Goal: Task Accomplishment & Management: Manage account settings

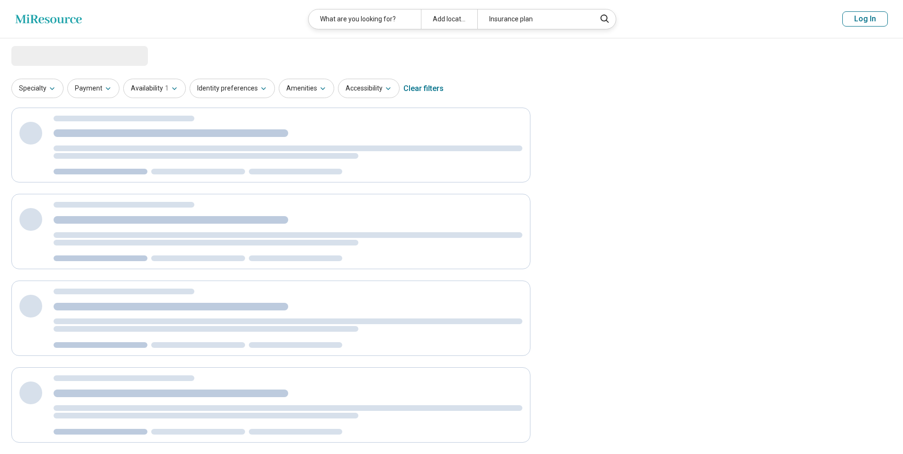
select select "***"
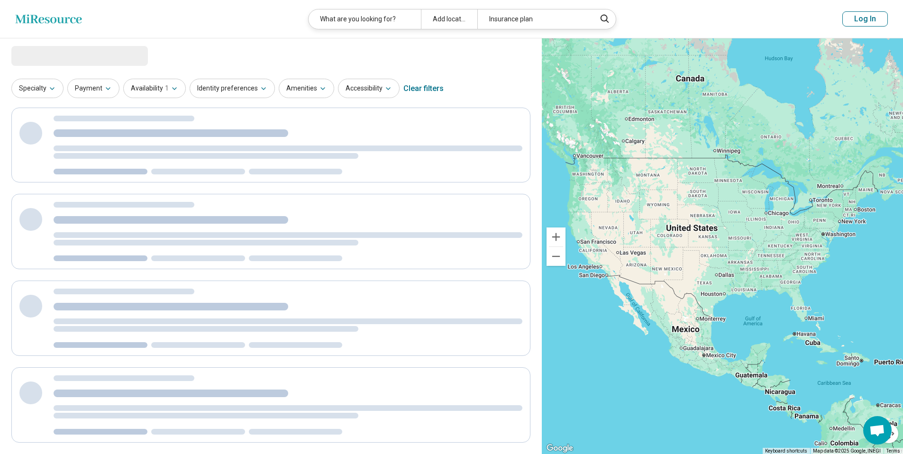
select select "***"
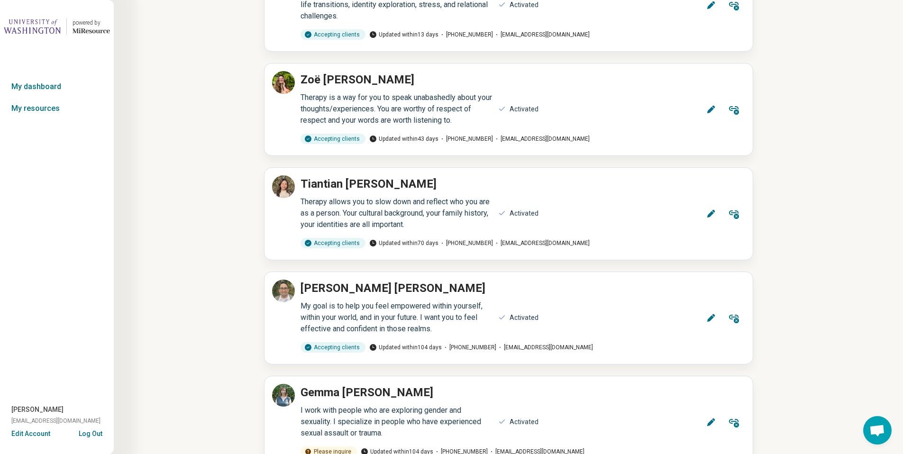
scroll to position [227, 0]
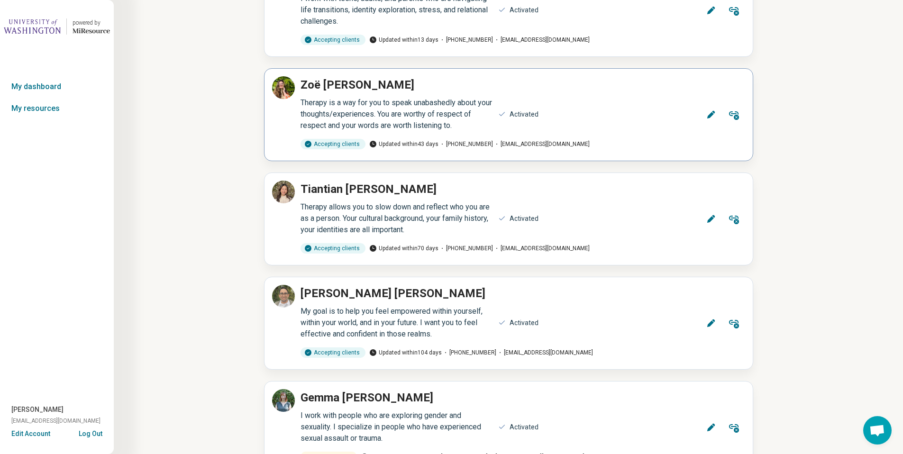
click at [710, 119] on icon at bounding box center [710, 114] width 9 height 9
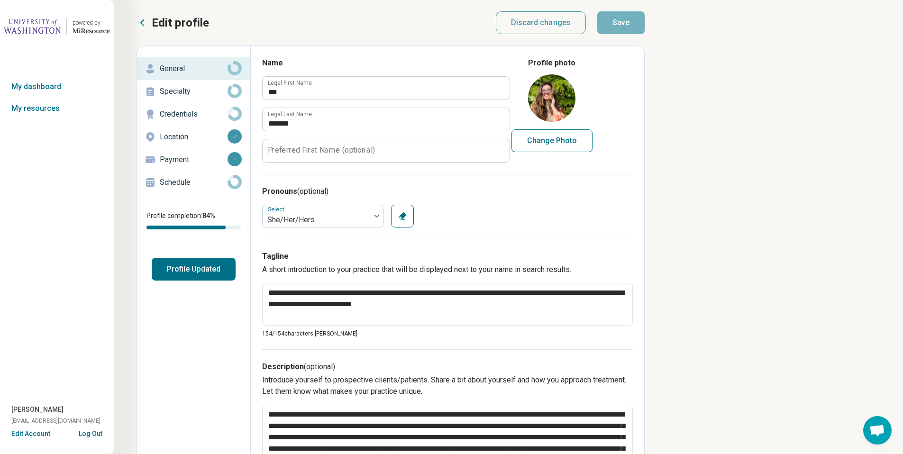
click at [203, 173] on link "Schedule" at bounding box center [193, 182] width 113 height 23
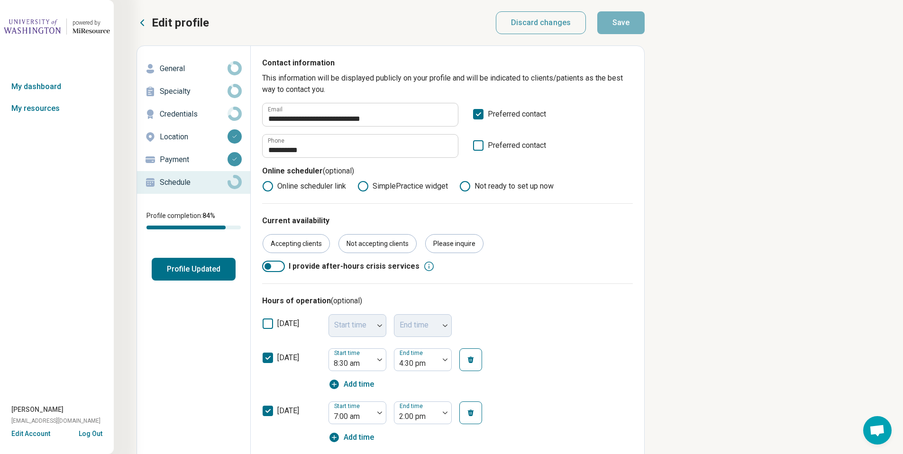
click at [202, 159] on p "Payment" at bounding box center [194, 159] width 68 height 11
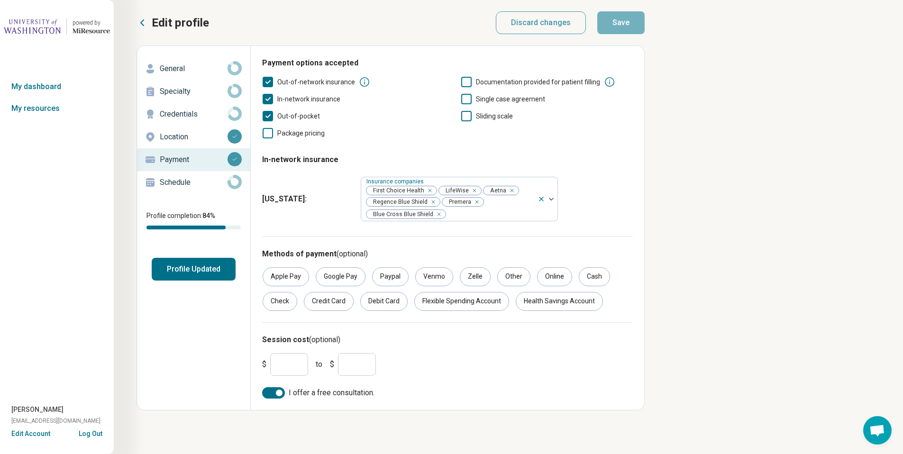
click at [202, 137] on p "Location" at bounding box center [194, 136] width 68 height 11
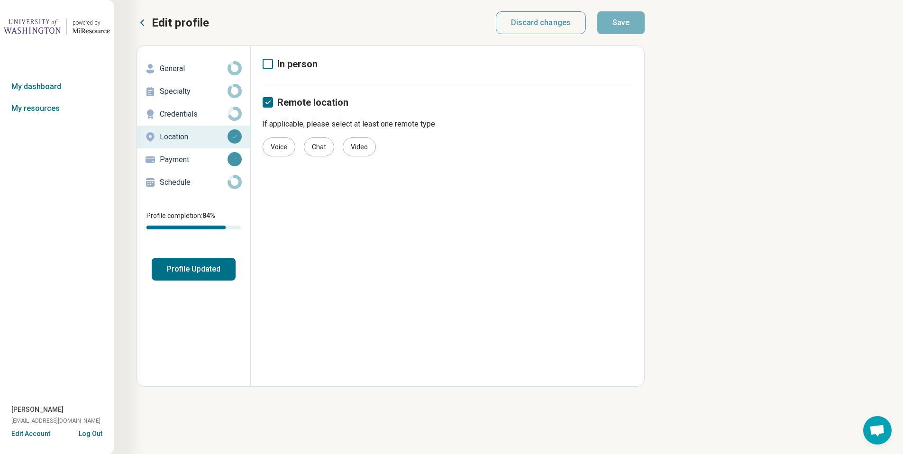
click at [194, 104] on link "Credentials" at bounding box center [193, 114] width 113 height 23
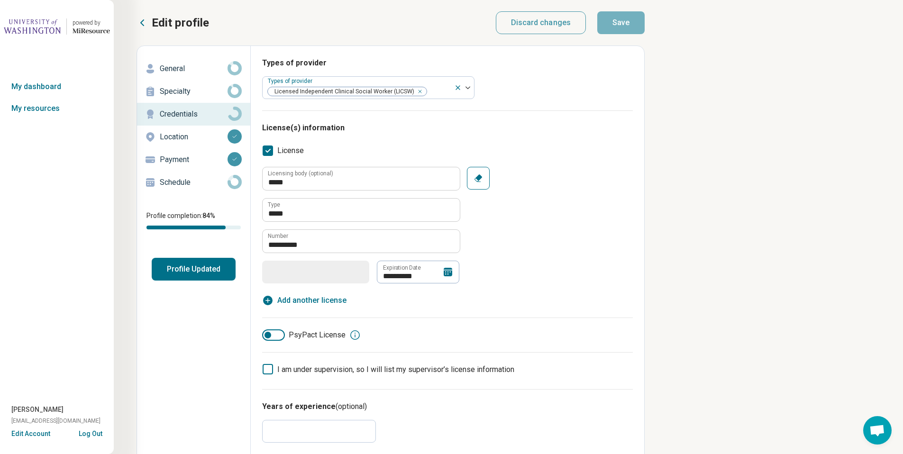
click at [194, 86] on p "Specialty" at bounding box center [194, 91] width 68 height 11
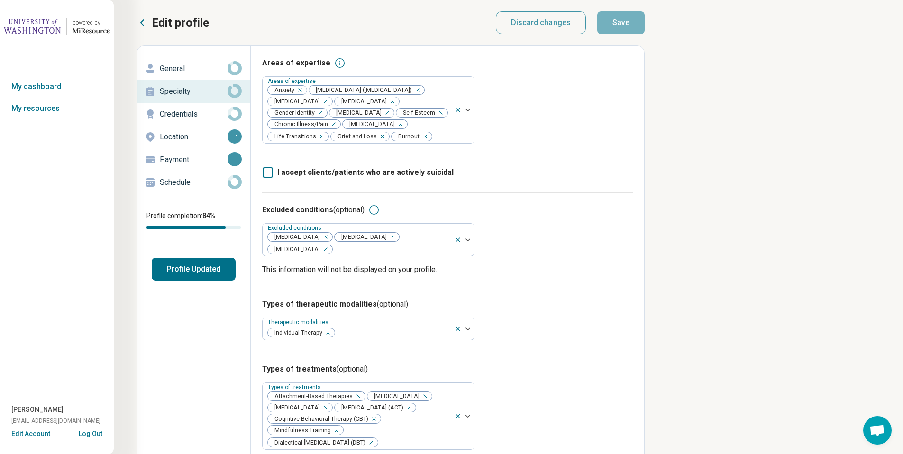
click at [192, 68] on p "General" at bounding box center [194, 68] width 68 height 11
type textarea "*"
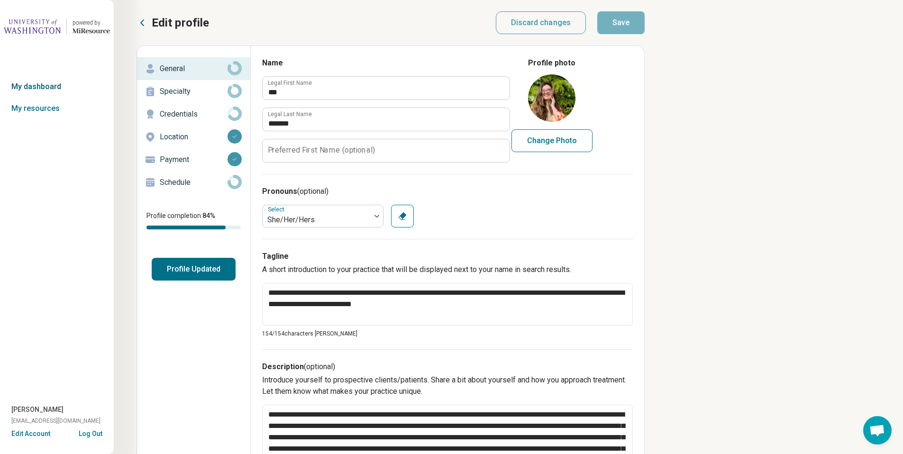
click at [50, 83] on link "My dashboard" at bounding box center [57, 87] width 114 height 22
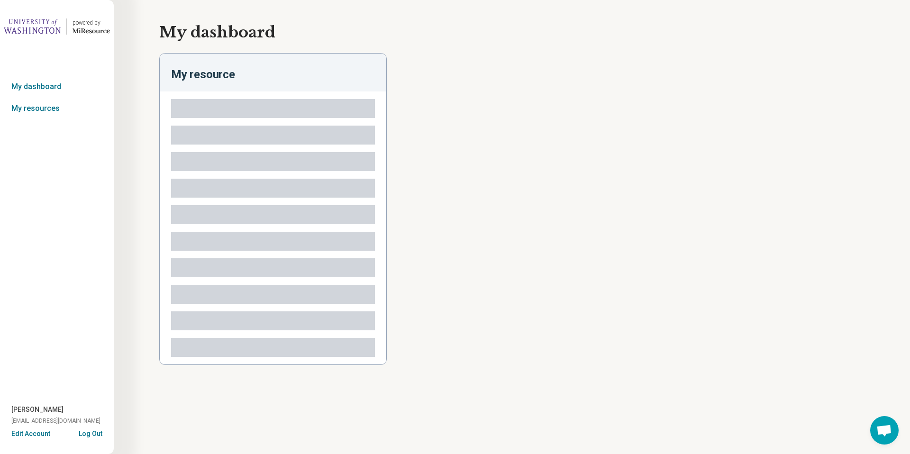
click at [50, 109] on link "My resources" at bounding box center [57, 109] width 114 height 22
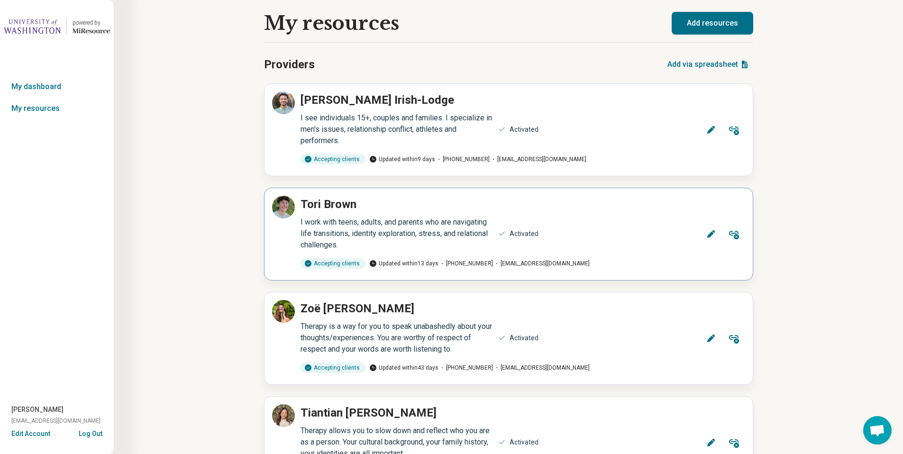
scroll to position [136, 0]
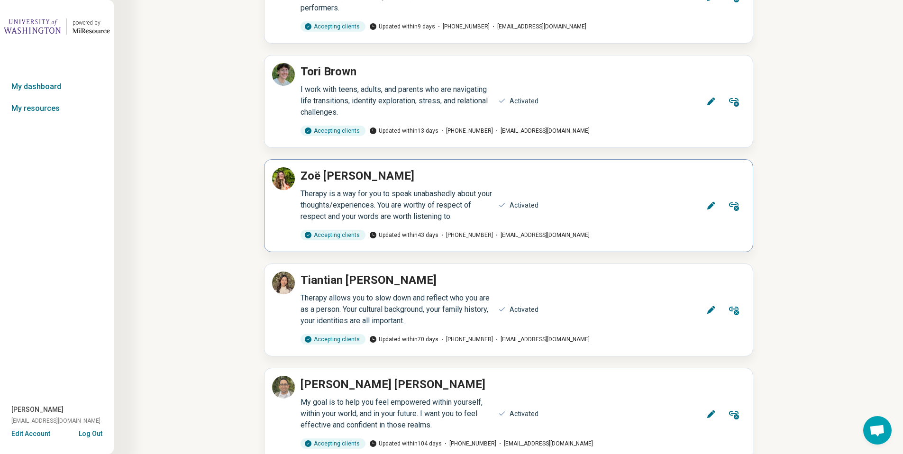
click at [731, 203] on icon at bounding box center [733, 205] width 11 height 11
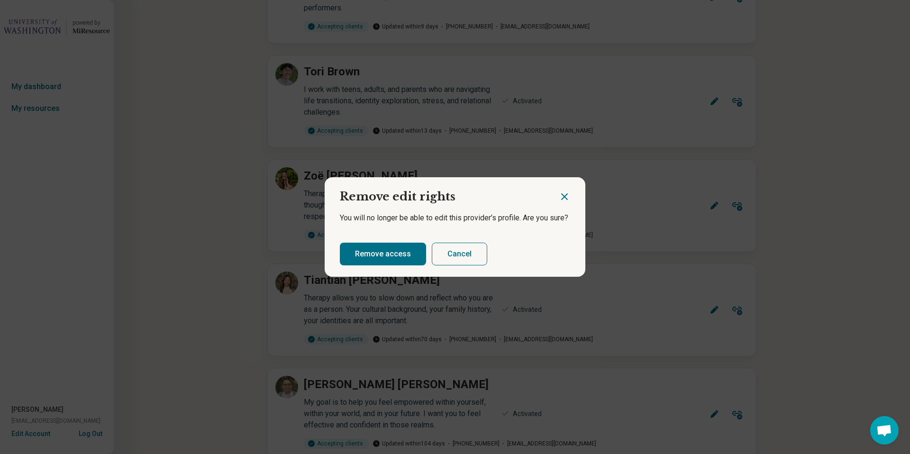
click at [389, 252] on button "Remove access" at bounding box center [383, 254] width 86 height 23
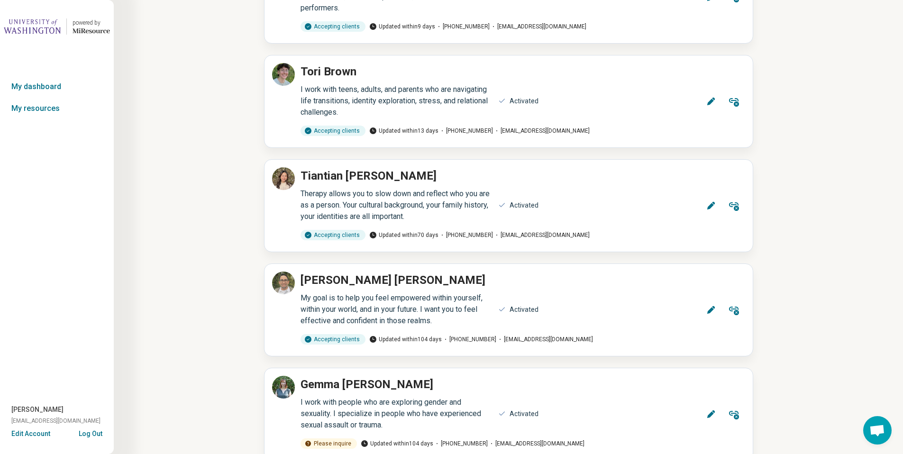
scroll to position [0, 0]
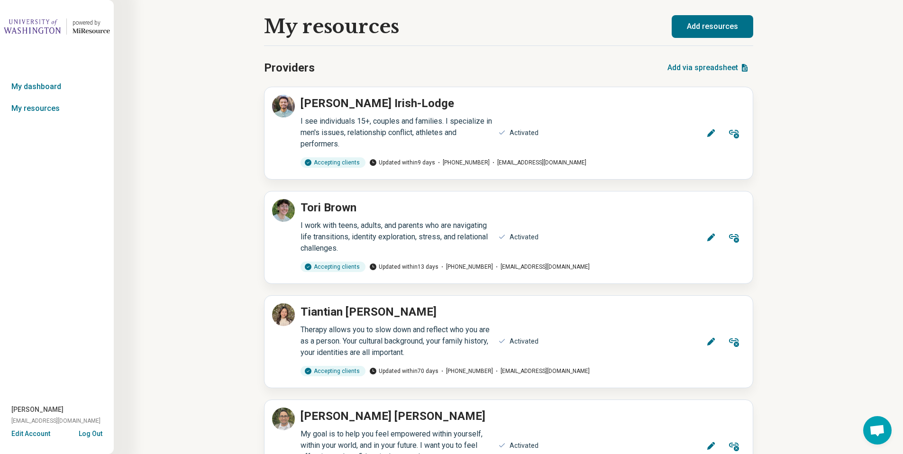
click at [87, 431] on button "Log Out" at bounding box center [91, 433] width 24 height 8
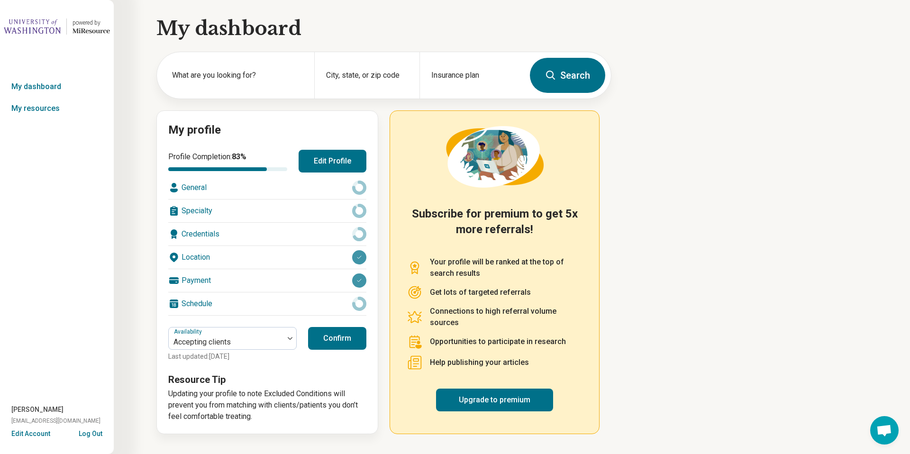
click at [32, 432] on button "Edit Account" at bounding box center [30, 434] width 39 height 10
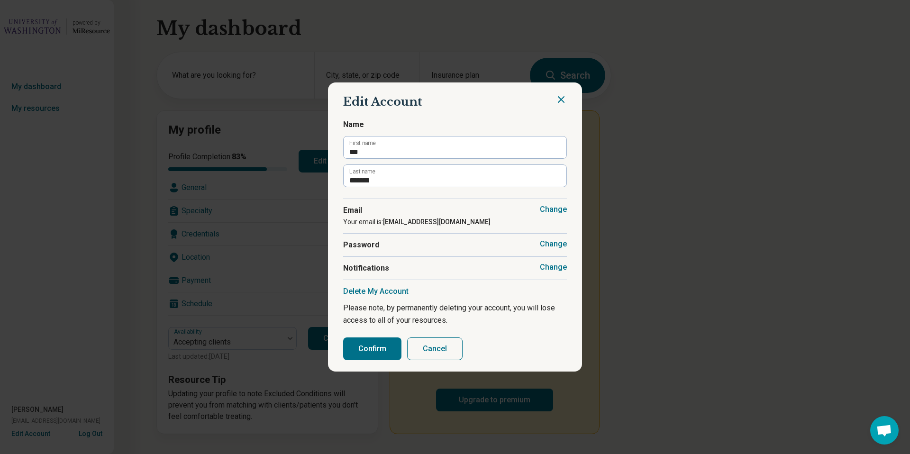
click at [554, 270] on button "Change" at bounding box center [553, 267] width 27 height 9
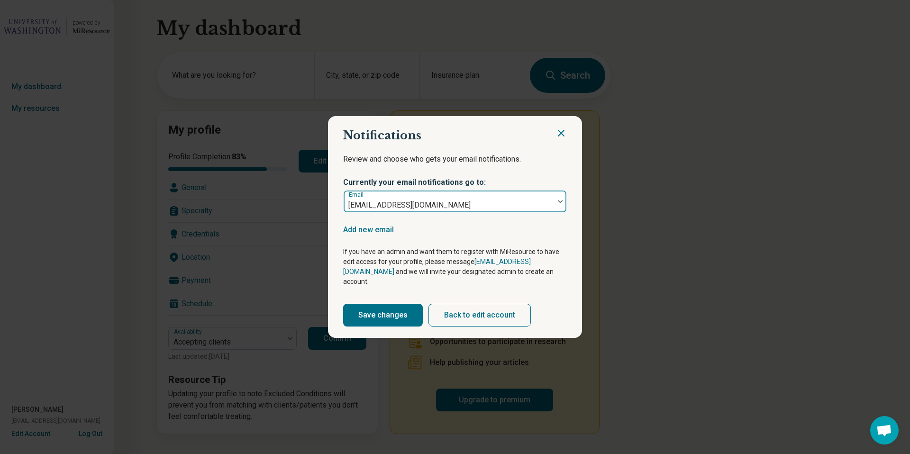
click at [558, 203] on img at bounding box center [560, 201] width 5 height 3
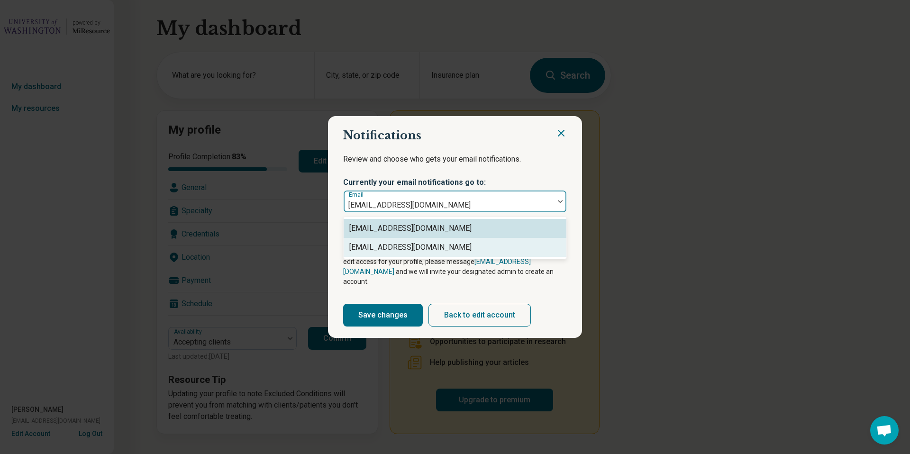
click at [540, 249] on div "zoe@gatheringlightcounseling.com" at bounding box center [454, 247] width 211 height 11
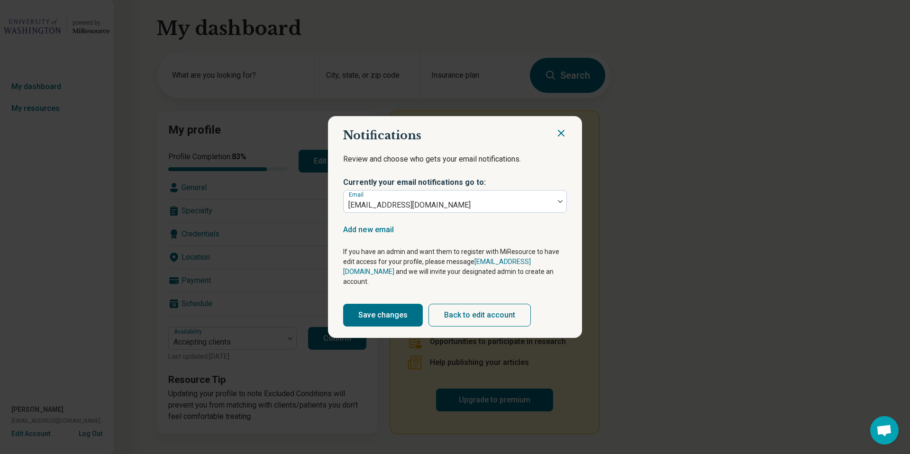
click at [379, 305] on button "Save changes" at bounding box center [383, 315] width 80 height 23
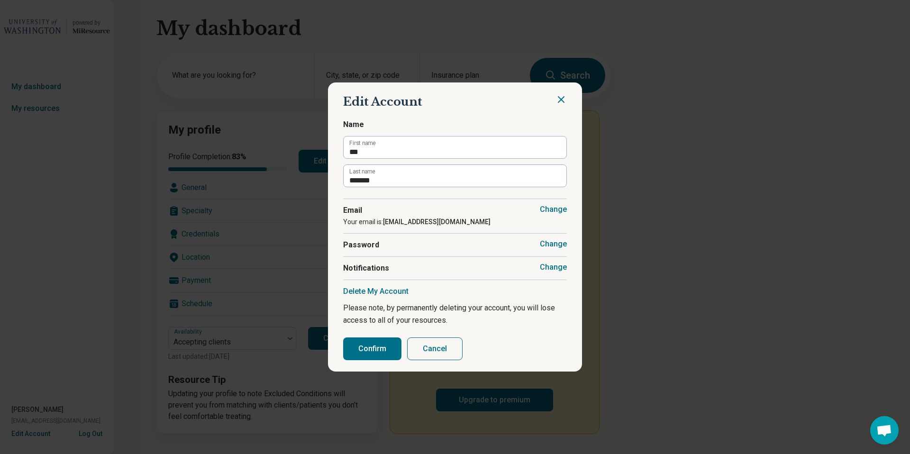
click at [549, 267] on button "Change" at bounding box center [553, 267] width 27 height 9
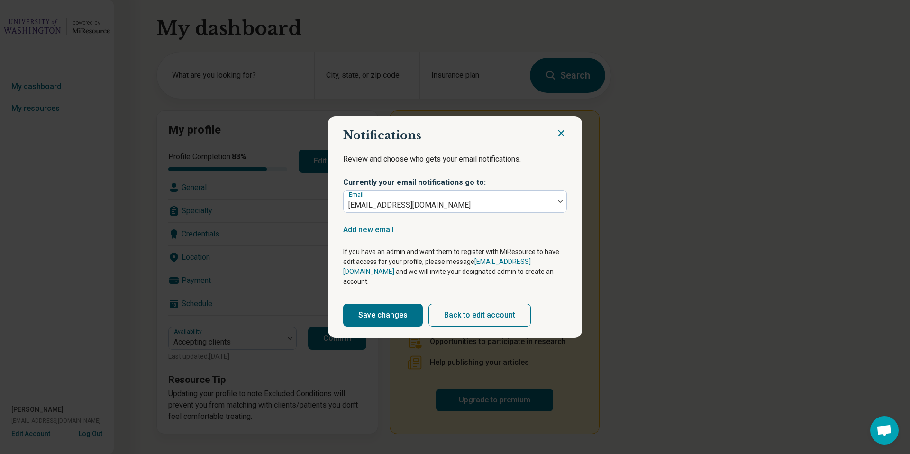
click at [386, 309] on button "Save changes" at bounding box center [383, 315] width 80 height 23
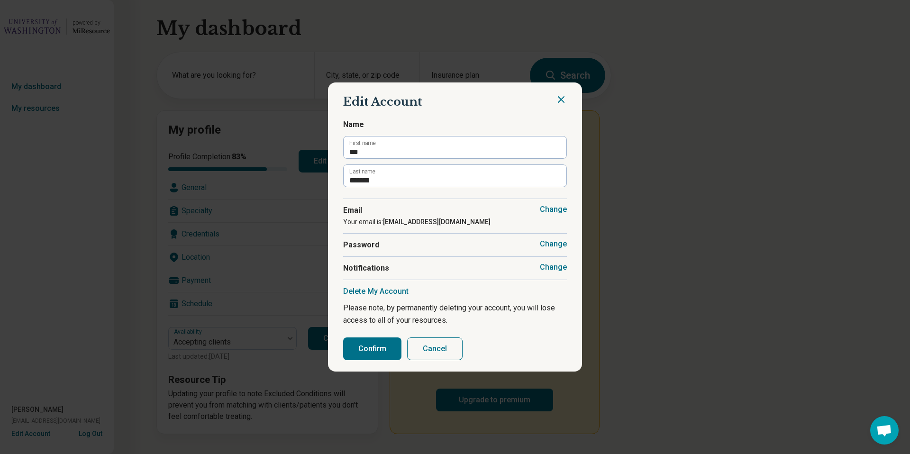
click at [317, 166] on div "Edit Account Name *** First name ******* Last name Change Email Your email is: …" at bounding box center [455, 227] width 910 height 454
click at [437, 347] on button "Cancel" at bounding box center [434, 349] width 55 height 23
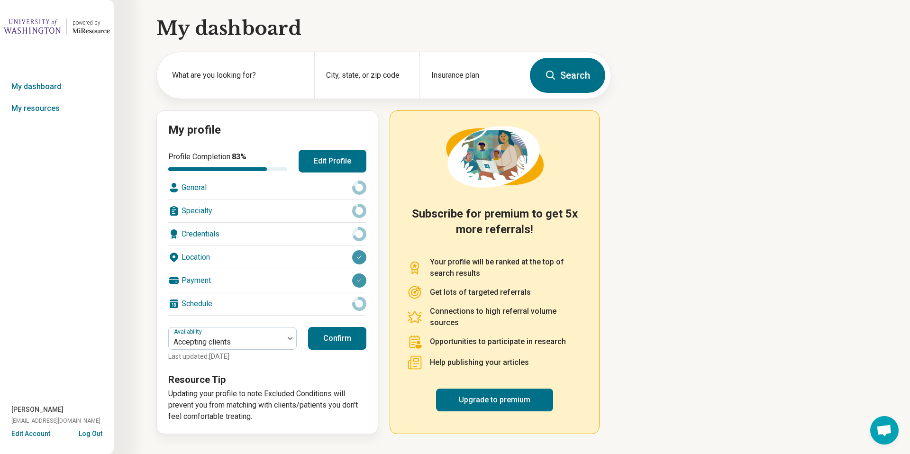
click at [323, 162] on button "Edit Profile" at bounding box center [333, 161] width 68 height 23
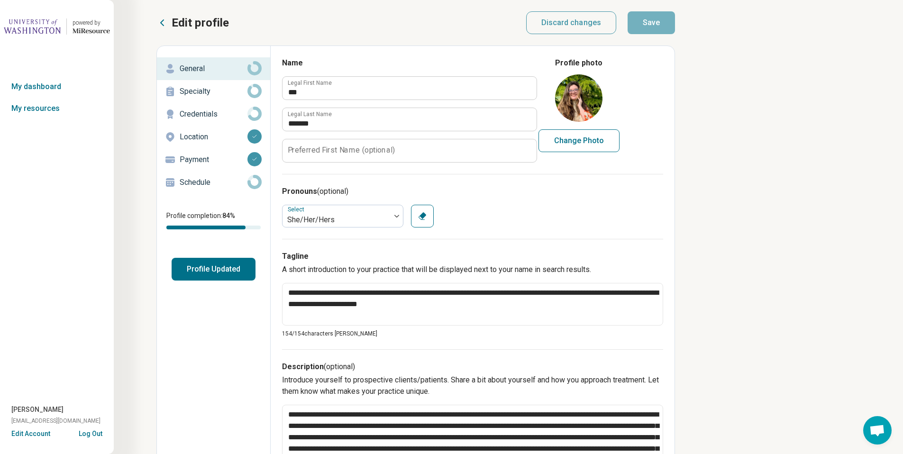
click at [214, 185] on p "Schedule" at bounding box center [214, 182] width 68 height 11
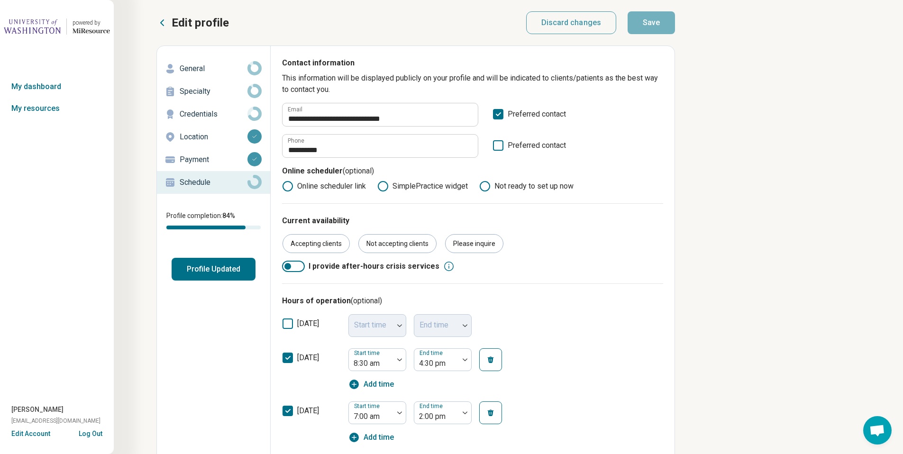
scroll to position [2, 0]
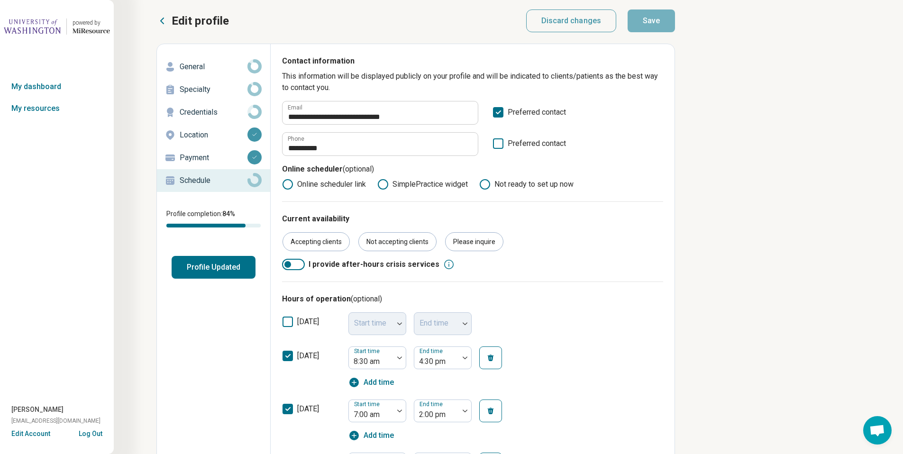
click at [99, 435] on button "Log Out" at bounding box center [91, 433] width 24 height 8
